Goal: Transaction & Acquisition: Obtain resource

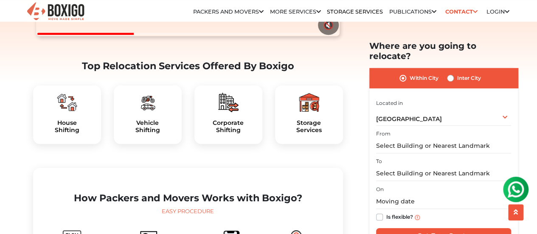
scroll to position [297, 0]
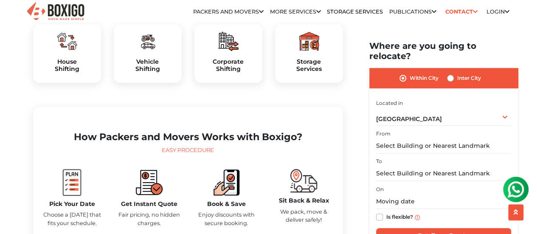
click at [307, 78] on div "Storage Services" at bounding box center [309, 53] width 68 height 59
click at [308, 79] on div "Storage Services" at bounding box center [309, 53] width 68 height 59
click at [308, 73] on h5 "Storage Services" at bounding box center [309, 65] width 54 height 14
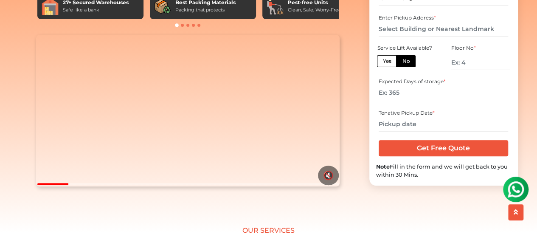
scroll to position [42, 0]
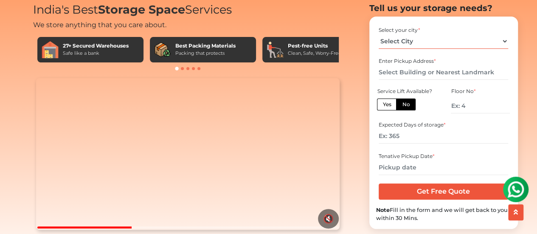
click at [446, 49] on select "Select City Bangalore Bengaluru Bhopal Bhubaneswar Chennai Coimbatore Cuttack D…" at bounding box center [442, 41] width 129 height 15
select select "[GEOGRAPHIC_DATA]"
click at [378, 49] on select "Select City Bangalore Bengaluru Bhopal Bhubaneswar Chennai Coimbatore Cuttack D…" at bounding box center [442, 41] width 129 height 15
click at [412, 80] on input "text" at bounding box center [442, 72] width 129 height 15
click at [466, 113] on input "number" at bounding box center [479, 105] width 59 height 15
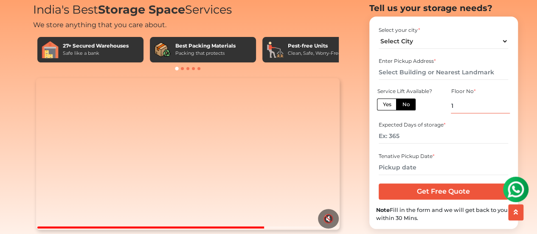
type input "1"
click at [409, 143] on input "number" at bounding box center [442, 136] width 129 height 15
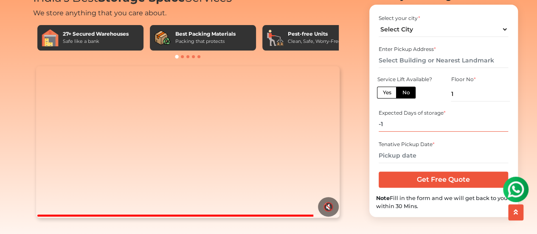
scroll to position [0, 0]
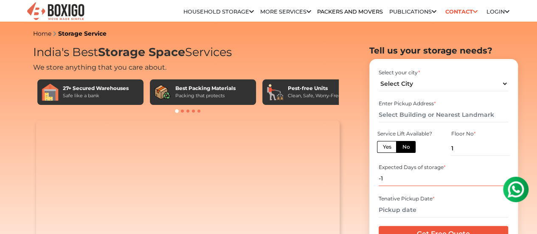
type input "-1"
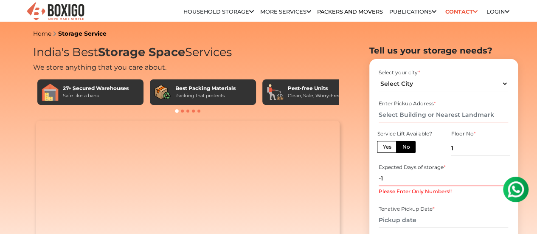
click at [403, 118] on input "text" at bounding box center [442, 114] width 129 height 15
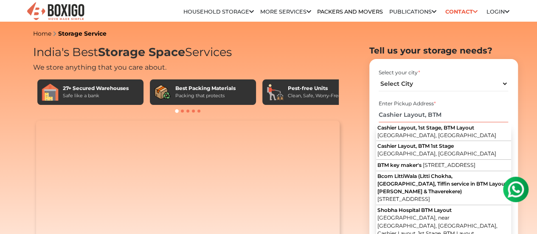
drag, startPoint x: 462, startPoint y: 117, endPoint x: 344, endPoint y: 112, distance: 117.6
click at [343, 116] on div "India's Best Storage Space Services We store anything that you care about. 27+ …" at bounding box center [269, 176] width 484 height 263
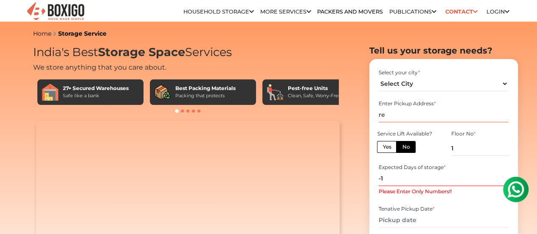
type input "r"
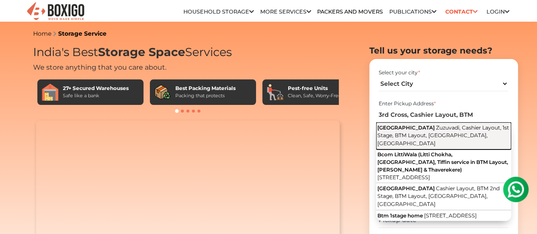
click at [395, 136] on span "Zuzuvadi, Cashier Layout, 1st Stage, BTM Layout, Bengaluru, Karnataka" at bounding box center [442, 135] width 131 height 22
type input "[STREET_ADDRESS]"
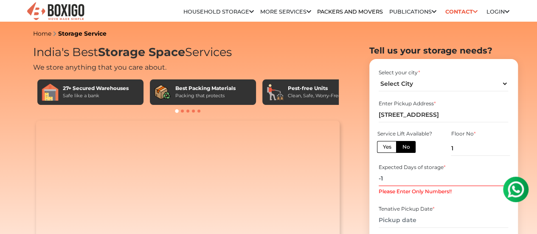
click at [395, 184] on input "-1" at bounding box center [442, 178] width 129 height 15
drag, startPoint x: 396, startPoint y: 184, endPoint x: 363, endPoint y: 180, distance: 33.7
click at [363, 180] on section "Tell us your storage needs? Select your city * Select City Bangalore Bengaluru" at bounding box center [429, 163] width 148 height 236
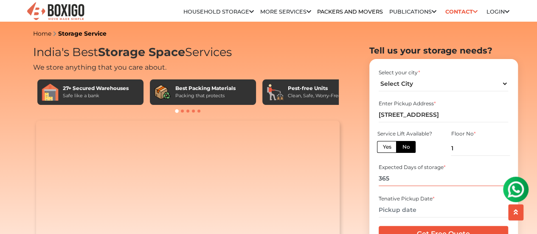
scroll to position [127, 0]
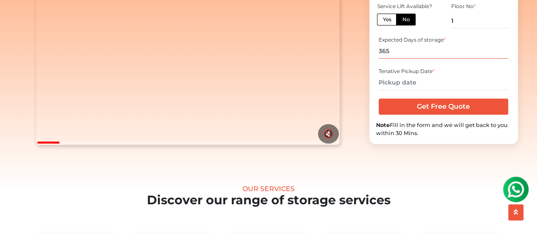
type input "365"
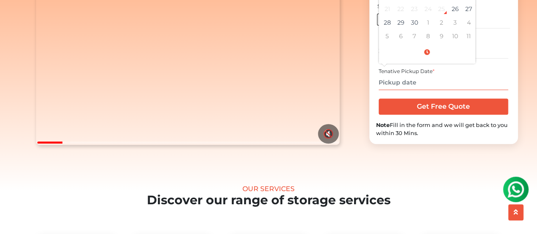
click at [428, 90] on input "text" at bounding box center [442, 82] width 129 height 15
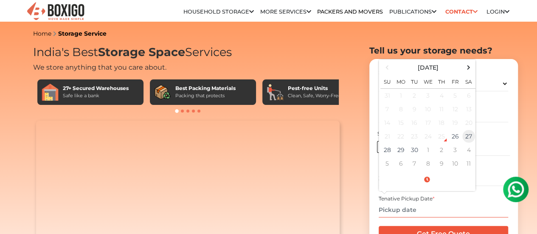
click at [470, 141] on td "27" at bounding box center [468, 136] width 14 height 14
type input "09/27/2025 12:00 AM"
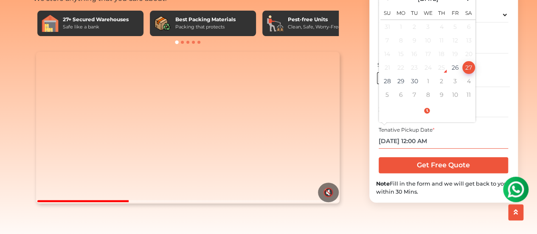
scroll to position [170, 0]
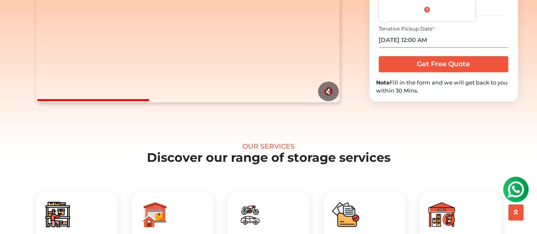
click at [433, 48] on input "09/27/2025 12:00 AM" at bounding box center [442, 40] width 129 height 15
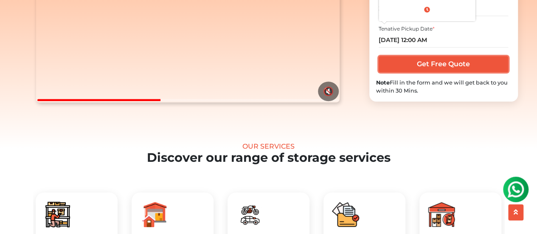
click at [431, 72] on input "Get Free Quote" at bounding box center [442, 64] width 129 height 16
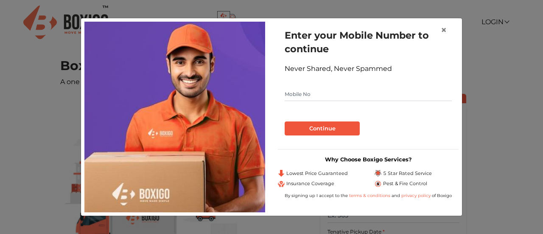
click at [332, 92] on input "text" at bounding box center [368, 94] width 167 height 14
type input "9900093553"
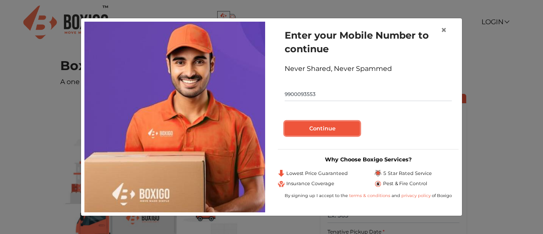
click at [314, 130] on button "Continue" at bounding box center [322, 128] width 75 height 14
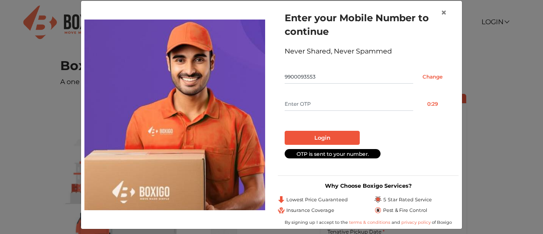
scroll to position [18, 0]
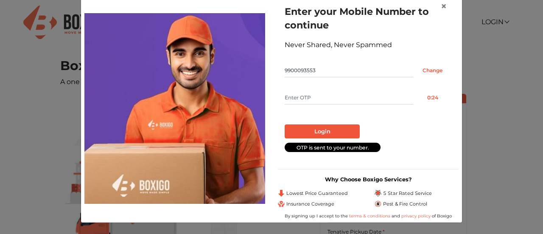
click at [333, 90] on form "Enter your Mobile Number to continue Never Shared, Never Spammed 9900093553 Cha…" at bounding box center [368, 78] width 167 height 147
click at [323, 97] on input "text" at bounding box center [349, 98] width 129 height 14
type input "1119"
click at [322, 135] on button "Login" at bounding box center [322, 131] width 75 height 14
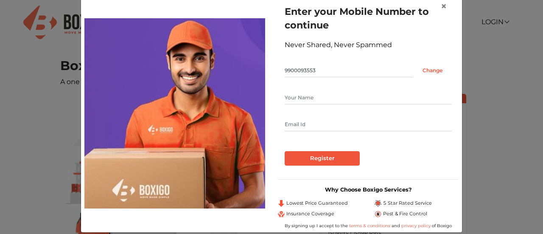
click at [319, 97] on input "text" at bounding box center [368, 98] width 167 height 14
type input "[PERSON_NAME]"
type input "[EMAIL_ADDRESS][DOMAIN_NAME]"
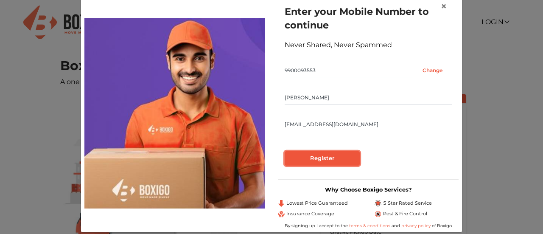
click at [330, 160] on input "Register" at bounding box center [322, 158] width 75 height 14
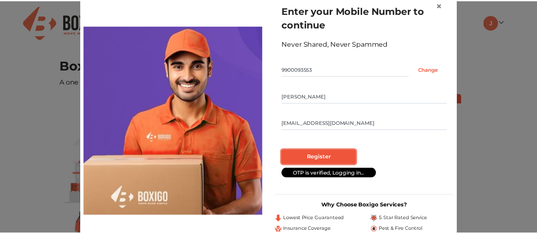
scroll to position [0, 0]
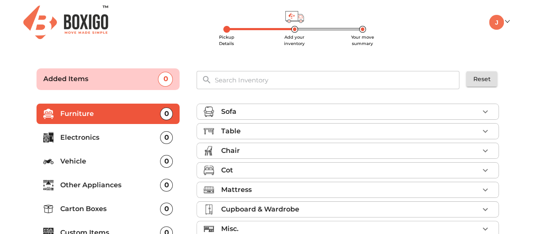
click at [238, 116] on li "Sofa" at bounding box center [347, 111] width 301 height 15
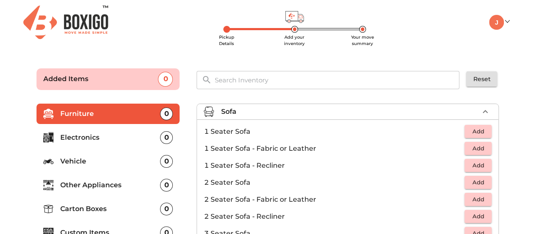
click at [238, 116] on li "Sofa" at bounding box center [347, 111] width 301 height 15
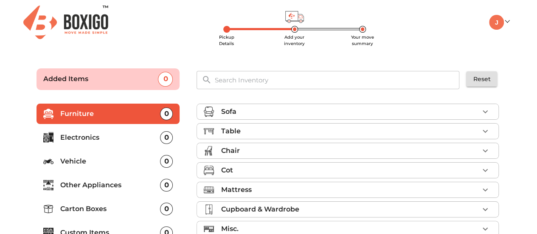
click at [252, 149] on div "Chair" at bounding box center [350, 150] width 258 height 10
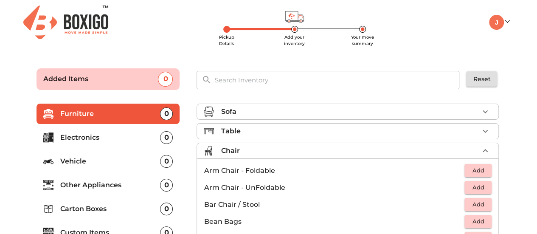
click at [483, 150] on icon "button" at bounding box center [485, 150] width 10 height 10
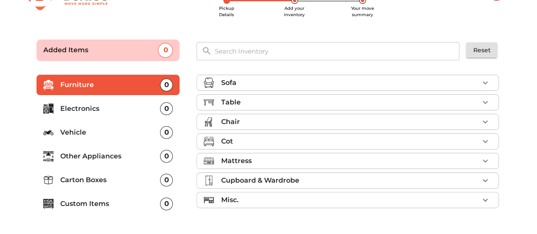
scroll to position [42, 0]
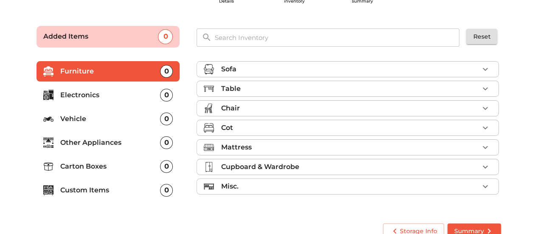
click at [245, 112] on div "Chair" at bounding box center [350, 108] width 258 height 10
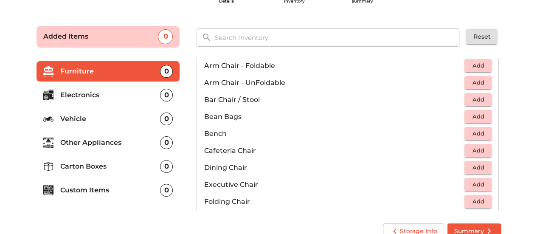
scroll to position [85, 0]
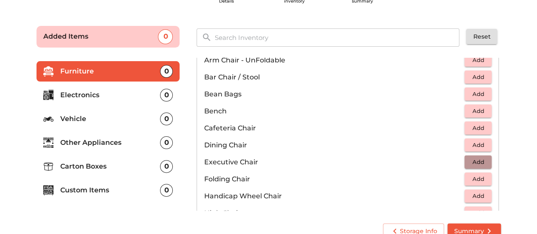
click at [472, 160] on span "Add" at bounding box center [477, 162] width 19 height 10
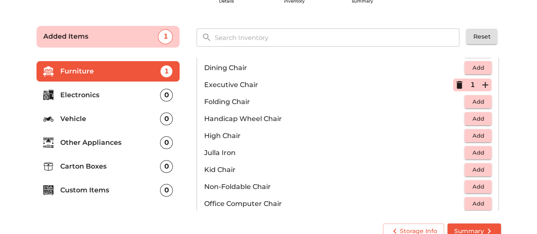
scroll to position [170, 0]
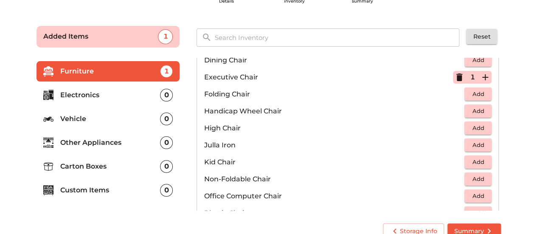
click at [456, 78] on icon "button" at bounding box center [459, 77] width 6 height 8
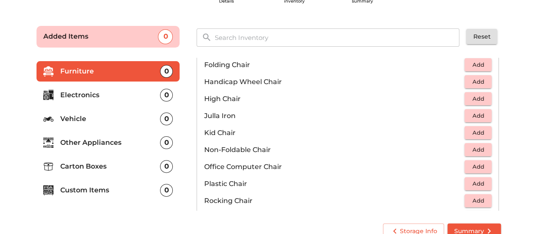
scroll to position [212, 0]
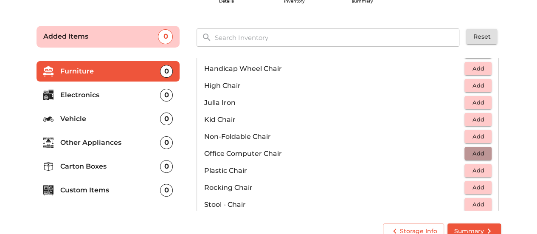
click at [484, 153] on button "Add" at bounding box center [477, 153] width 27 height 13
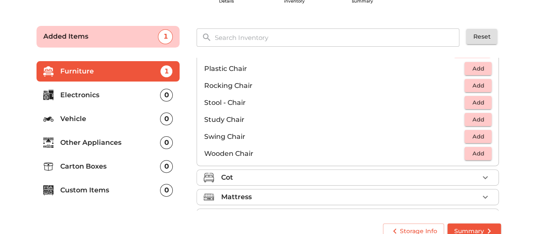
scroll to position [339, 0]
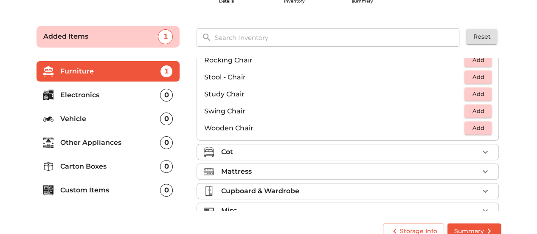
click at [110, 221] on div "Storage Info Summary" at bounding box center [268, 231] width 471 height 22
click at [528, 122] on main "Pickup Details Add your inventory Your move summary Added Items 1 ​ Reset Furni…" at bounding box center [268, 130] width 537 height 233
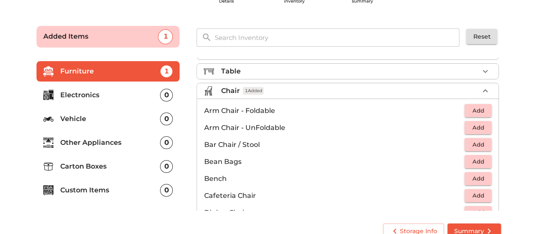
scroll to position [0, 0]
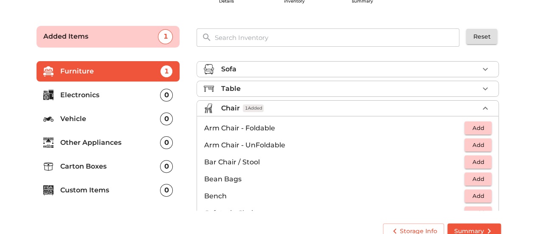
click at [484, 110] on icon "button" at bounding box center [485, 108] width 10 height 10
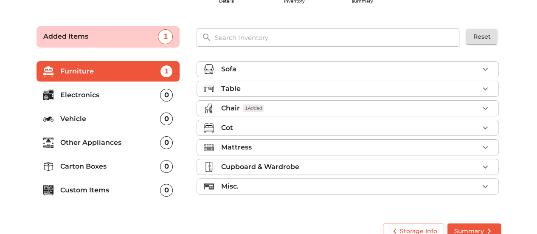
click at [482, 89] on icon "button" at bounding box center [485, 89] width 10 height 10
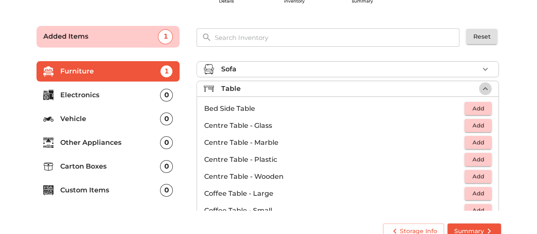
click at [482, 89] on icon "button" at bounding box center [485, 89] width 10 height 10
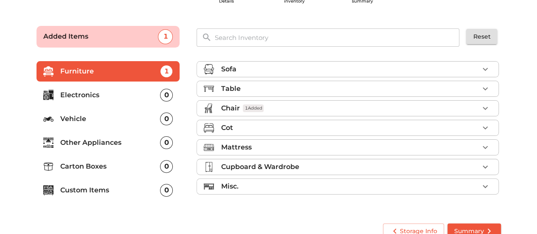
click at [92, 94] on p "Electronics" at bounding box center [110, 95] width 100 height 10
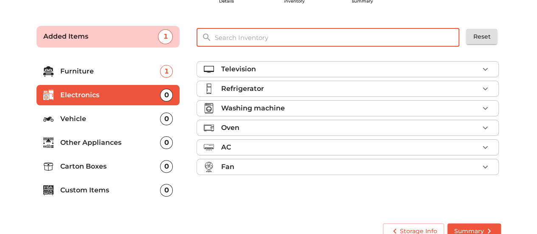
click at [257, 39] on input "text" at bounding box center [337, 37] width 256 height 18
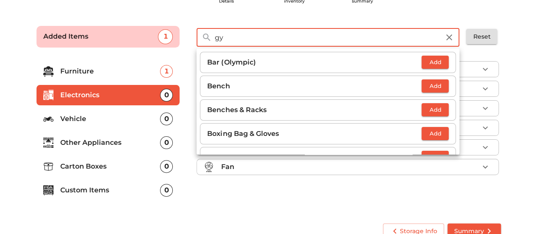
type input "g"
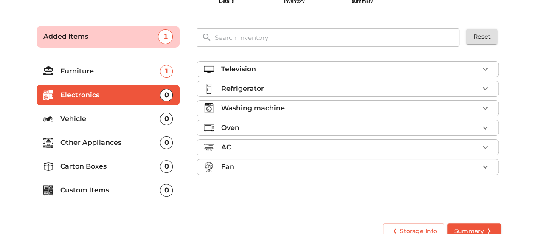
click at [82, 140] on p "Other Appliances" at bounding box center [110, 142] width 100 height 10
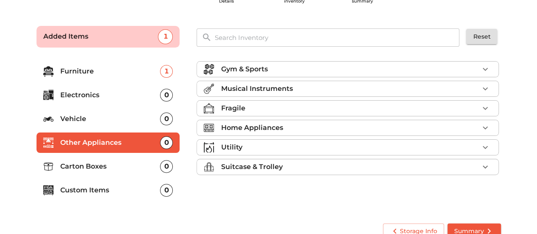
click at [248, 124] on p "Home Appliances" at bounding box center [252, 128] width 62 height 10
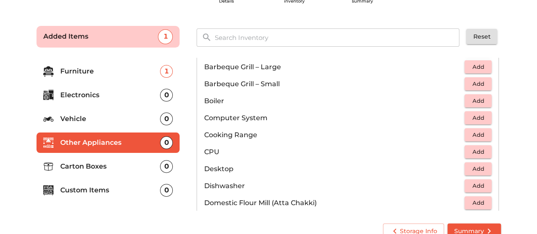
scroll to position [120, 0]
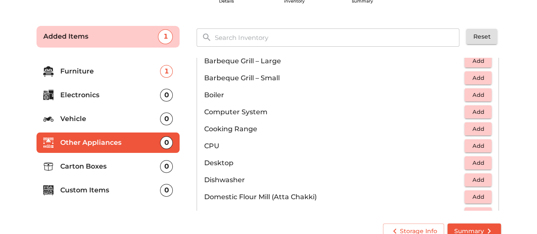
click at [101, 98] on p "Electronics" at bounding box center [110, 95] width 100 height 10
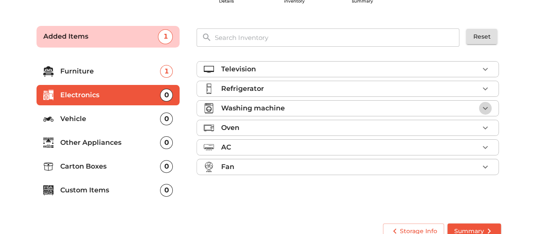
click at [488, 107] on icon "button" at bounding box center [485, 108] width 10 height 10
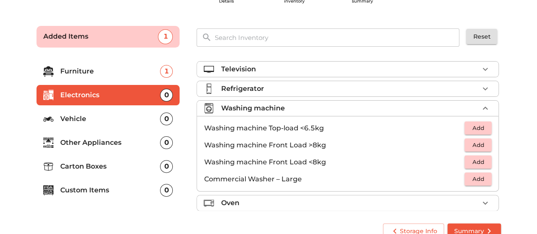
click at [488, 107] on li "Washing machine" at bounding box center [347, 108] width 301 height 15
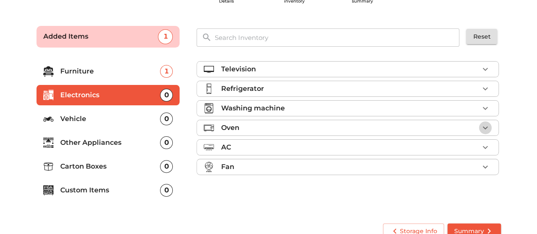
click at [482, 129] on icon "button" at bounding box center [485, 128] width 10 height 10
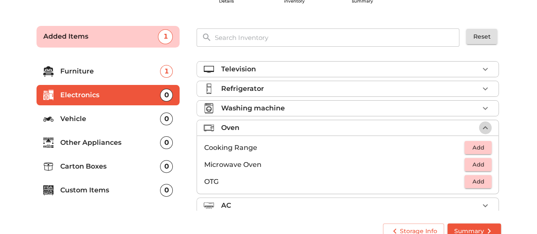
click at [482, 129] on icon "button" at bounding box center [485, 128] width 10 height 10
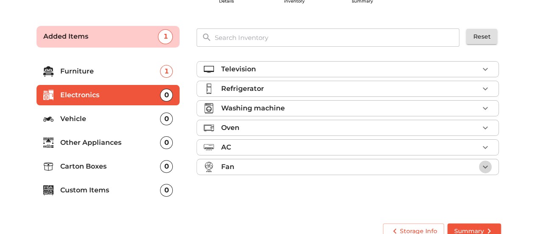
click at [484, 162] on icon "button" at bounding box center [485, 167] width 10 height 10
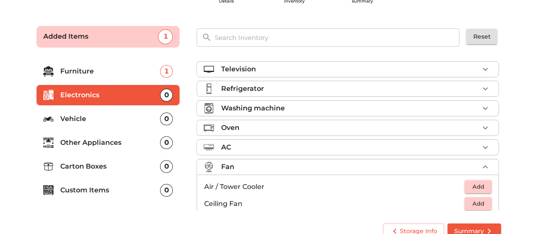
click at [484, 162] on icon "button" at bounding box center [485, 167] width 10 height 10
click at [88, 126] on li "Vehicle 0" at bounding box center [107, 119] width 143 height 20
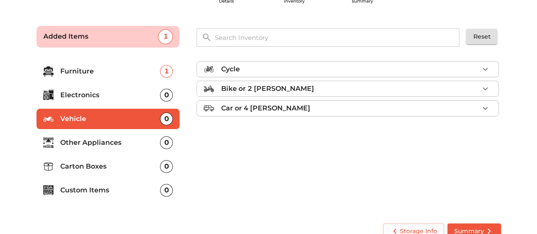
click at [83, 145] on p "Other Appliances" at bounding box center [110, 142] width 100 height 10
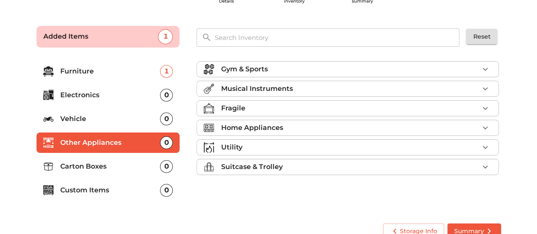
click at [489, 148] on icon "button" at bounding box center [485, 147] width 10 height 10
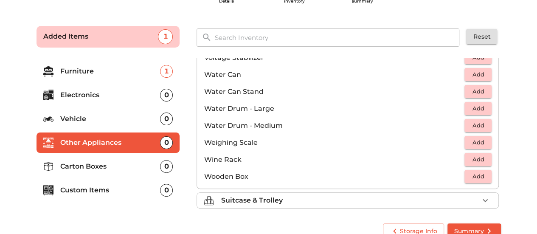
scroll to position [638, 0]
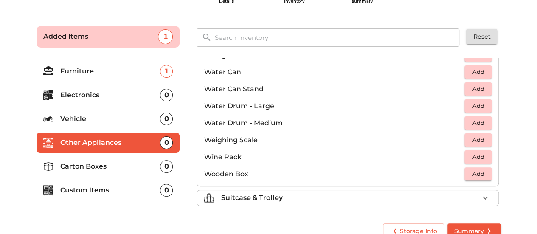
click at [121, 161] on p "Carton Boxes" at bounding box center [110, 166] width 100 height 10
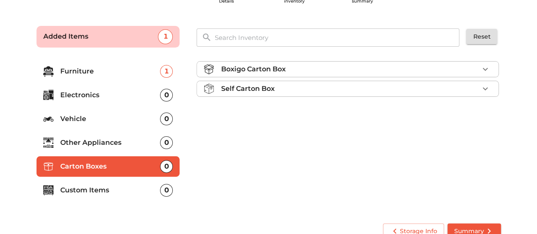
scroll to position [0, 0]
click at [489, 69] on icon "button" at bounding box center [485, 69] width 10 height 10
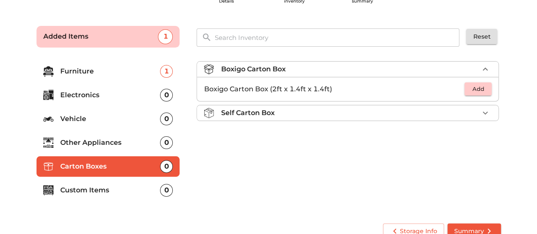
click at [487, 69] on icon "button" at bounding box center [484, 68] width 5 height 3
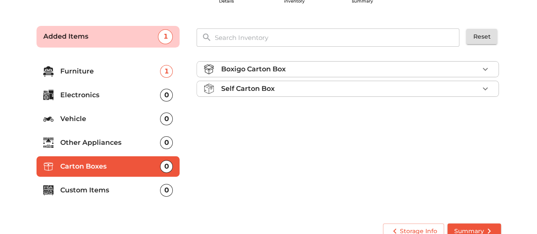
click at [484, 88] on icon "button" at bounding box center [484, 88] width 5 height 3
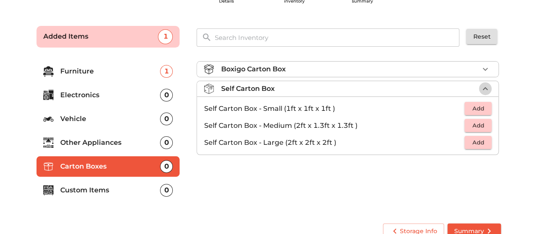
click at [484, 88] on icon "button" at bounding box center [484, 88] width 5 height 3
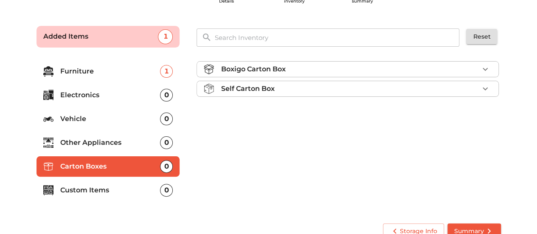
click at [163, 193] on div "0" at bounding box center [166, 190] width 13 height 13
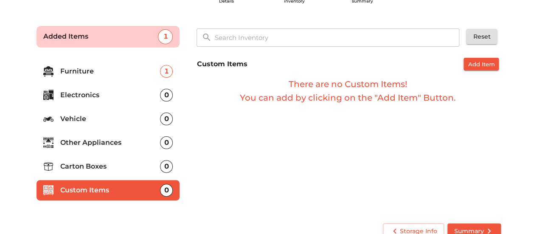
click at [271, 36] on input "text" at bounding box center [337, 37] width 256 height 18
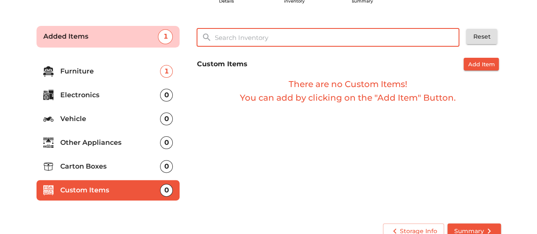
paste input "geyser"
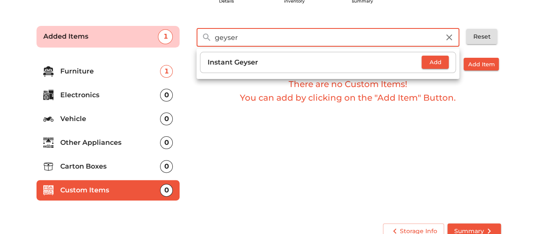
click at [439, 59] on span "Add" at bounding box center [434, 62] width 19 height 10
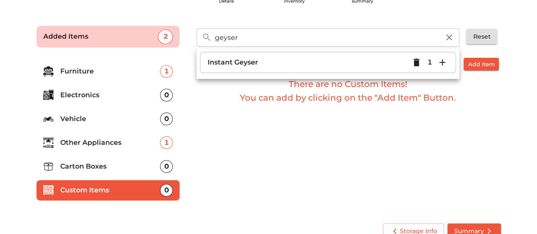
click at [329, 146] on div "Custom Items Add Item There are no Custom Items! You can add by clicking on the…" at bounding box center [348, 134] width 310 height 160
click at [261, 40] on input "geyser" at bounding box center [326, 37] width 235 height 18
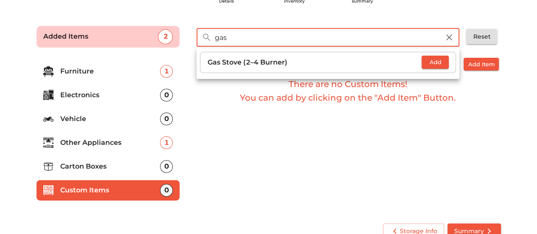
click at [430, 65] on span "Add" at bounding box center [434, 62] width 19 height 10
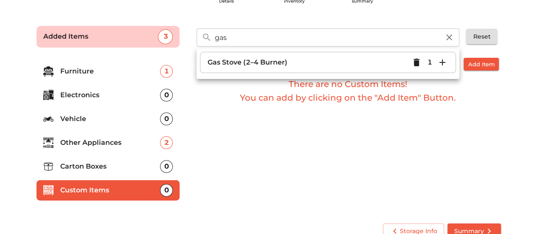
click at [288, 153] on div "Custom Items Add Item There are no Custom Items! You can add by clicking on the…" at bounding box center [348, 134] width 310 height 160
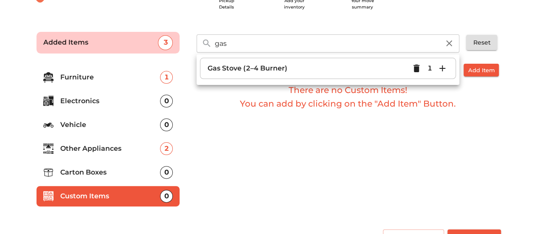
scroll to position [55, 0]
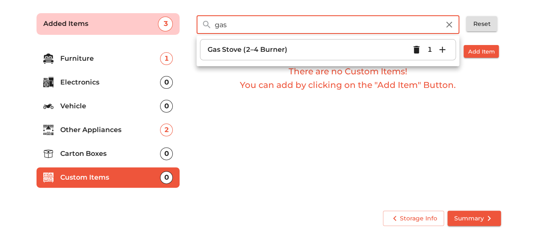
click at [278, 27] on input "gas" at bounding box center [326, 25] width 235 height 18
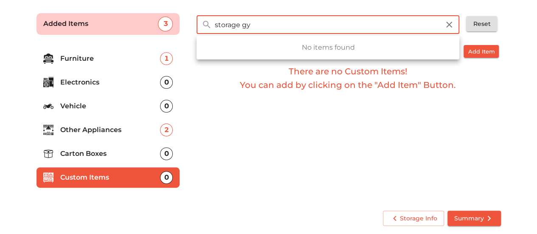
type input "storage gy"
drag, startPoint x: 250, startPoint y: 122, endPoint x: 342, endPoint y: 153, distance: 96.8
click at [250, 122] on div "Custom Items Add Item There are no Custom Items! You can add by clicking on the…" at bounding box center [348, 122] width 310 height 160
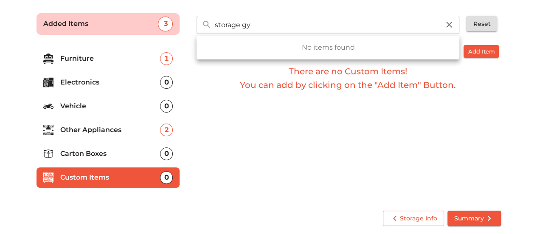
click at [468, 225] on div "Storage Info Summary" at bounding box center [268, 218] width 471 height 22
click at [470, 221] on span "Summary" at bounding box center [474, 218] width 40 height 11
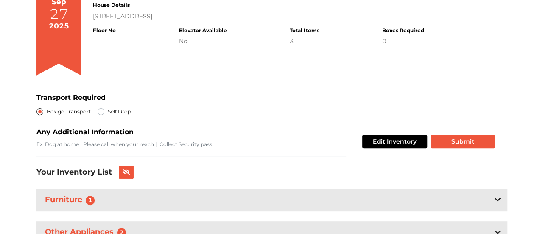
scroll to position [127, 0]
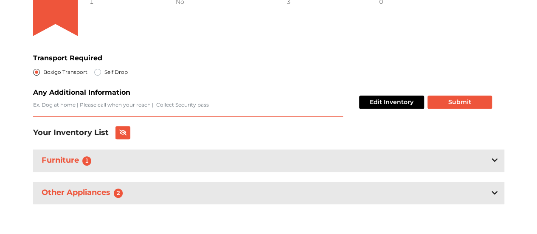
click at [168, 107] on textarea "Transport Required" at bounding box center [188, 109] width 310 height 16
click at [453, 103] on button "Submit" at bounding box center [459, 101] width 64 height 13
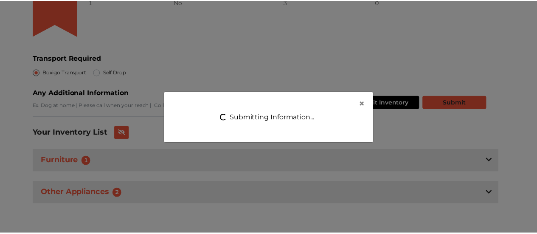
scroll to position [4, 0]
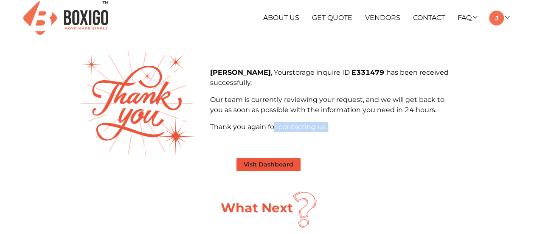
click at [272, 159] on section "[PERSON_NAME] , Your storage inquire ID E331479 has been received successfully.…" at bounding box center [268, 219] width 377 height 339
click at [271, 166] on button "Visit Dashboard" at bounding box center [268, 164] width 64 height 13
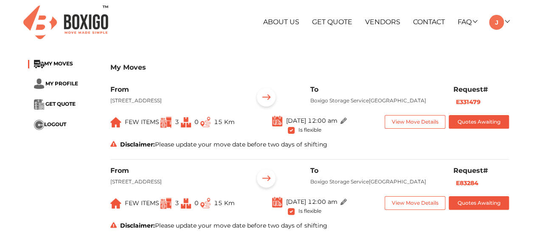
click at [339, 97] on p "Boxigo Storage Service[GEOGRAPHIC_DATA]" at bounding box center [375, 101] width 130 height 8
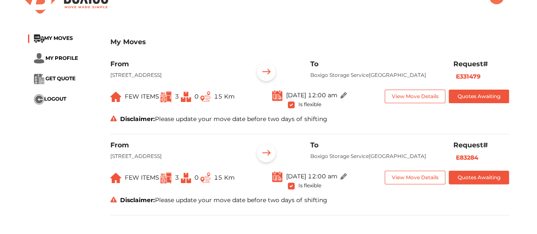
scroll to position [42, 0]
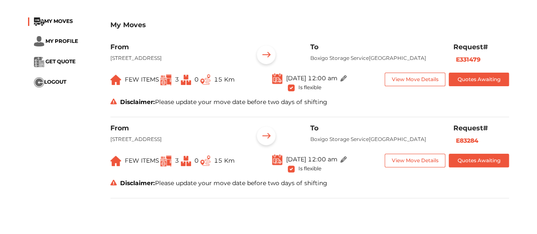
click at [347, 81] on span at bounding box center [342, 78] width 10 height 6
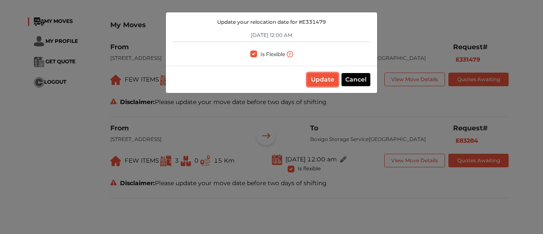
click at [332, 81] on button "Update" at bounding box center [322, 79] width 31 height 13
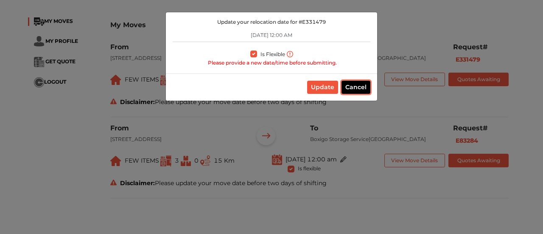
click at [355, 84] on button "Cancel" at bounding box center [355, 87] width 29 height 13
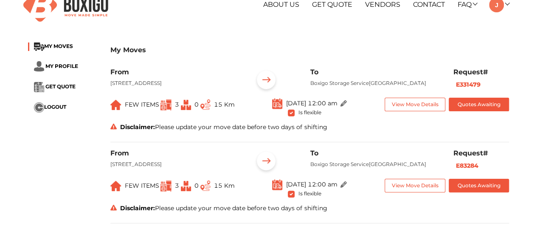
scroll to position [0, 0]
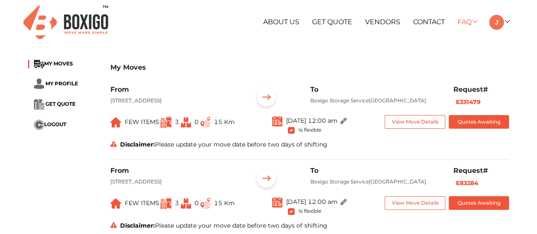
click at [467, 23] on link "FAQ" at bounding box center [466, 22] width 19 height 8
click at [320, 56] on div "My Moves MY MOVES MY PROFILE GET QUOTE LOGOUT My Moves From [GEOGRAPHIC_DATA], …" at bounding box center [269, 154] width 494 height 198
click at [365, 159] on hr at bounding box center [309, 159] width 399 height 0
click at [374, 193] on div "To Boxigo Storage Service[GEOGRAPHIC_DATA]" at bounding box center [375, 179] width 143 height 26
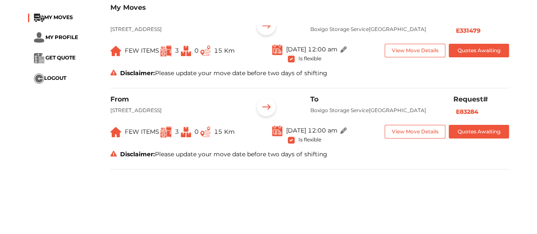
scroll to position [170, 0]
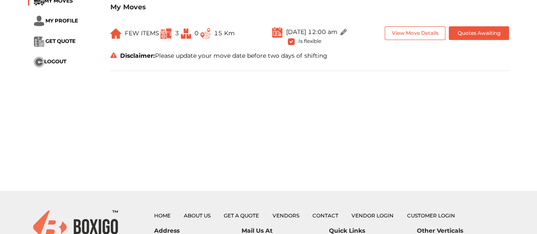
click at [347, 35] on img at bounding box center [343, 32] width 6 height 6
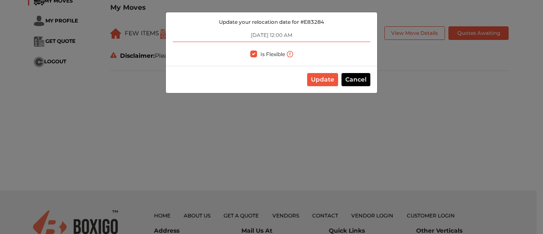
click at [270, 33] on input "[DATE] 12:00 AM" at bounding box center [272, 35] width 198 height 14
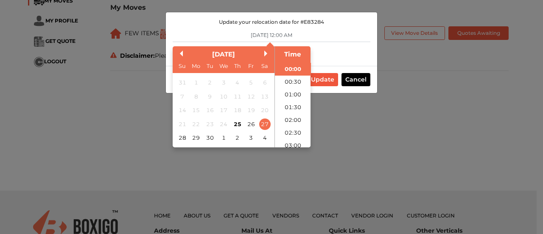
click at [440, 112] on div "Update your relocation date for # E83284 [DATE] 12:00 AM Previous Month Next Mo…" at bounding box center [271, 117] width 543 height 234
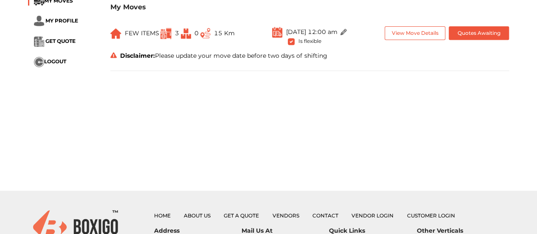
scroll to position [318, 0]
